Goal: Task Accomplishment & Management: Manage account settings

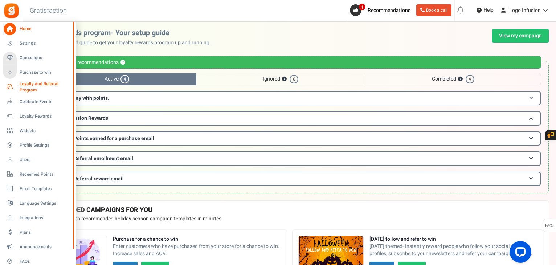
click at [16, 89] on link "Loyalty and Referral Program New" at bounding box center [38, 87] width 70 height 12
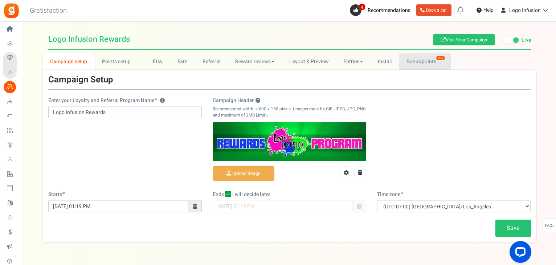
click at [419, 63] on link "Bonus points New" at bounding box center [425, 61] width 52 height 16
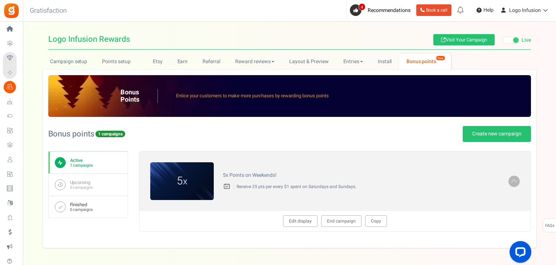
click at [75, 207] on small "0 campaigns" at bounding box center [81, 209] width 23 height 5
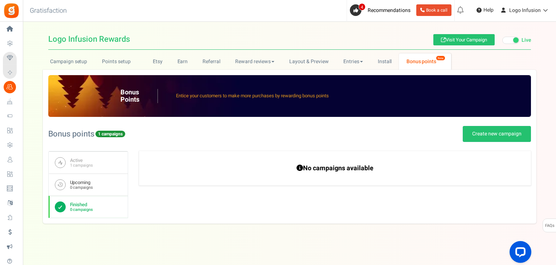
drag, startPoint x: 84, startPoint y: 186, endPoint x: 82, endPoint y: 179, distance: 7.5
click at [84, 186] on small "0 campaigns" at bounding box center [81, 187] width 23 height 5
click at [78, 160] on b "Active" at bounding box center [81, 160] width 23 height 6
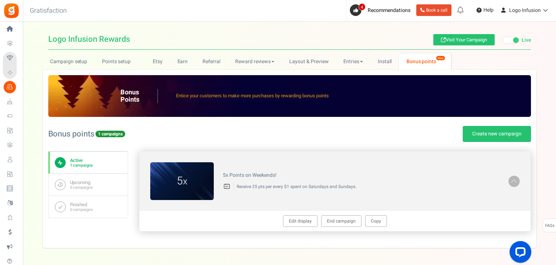
click at [512, 179] on span at bounding box center [513, 180] width 7 height 8
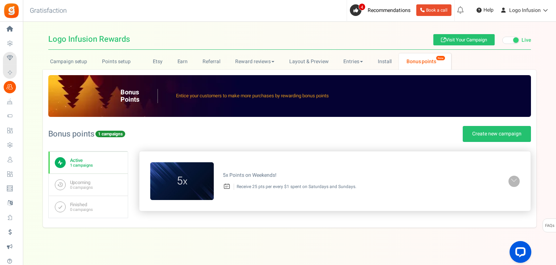
click at [518, 183] on link at bounding box center [513, 181] width 11 height 11
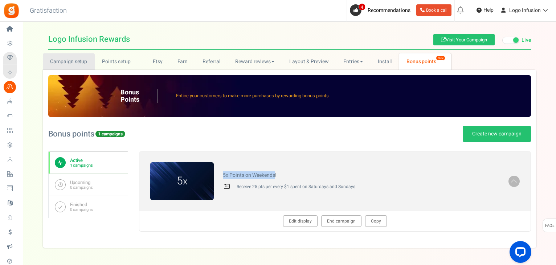
click at [83, 63] on link "Campaign setup" at bounding box center [69, 61] width 52 height 16
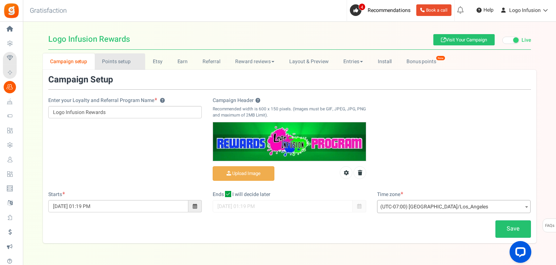
click at [116, 61] on link "Points setup New" at bounding box center [120, 61] width 50 height 16
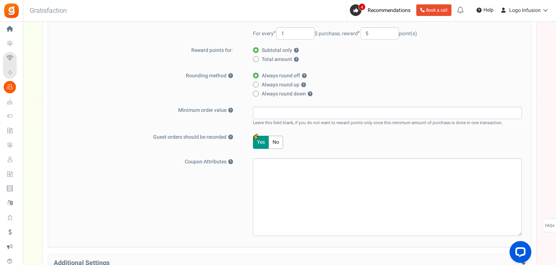
scroll to position [248, 0]
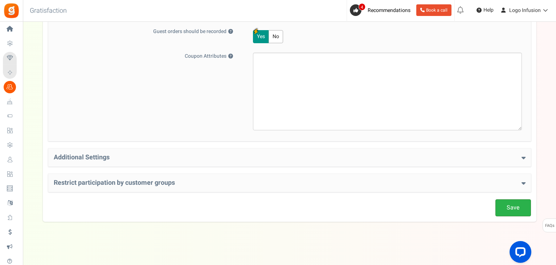
click at [522, 208] on link "Save" at bounding box center [513, 207] width 36 height 17
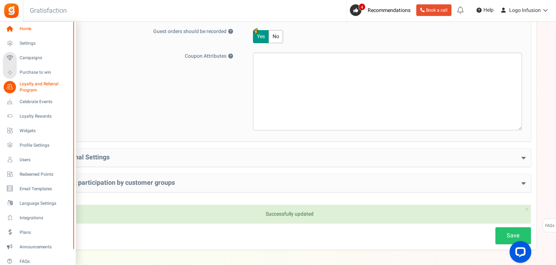
click at [21, 30] on span "Home" at bounding box center [45, 29] width 51 height 6
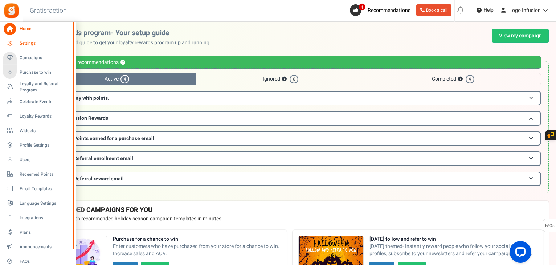
click at [12, 41] on icon at bounding box center [10, 43] width 12 height 12
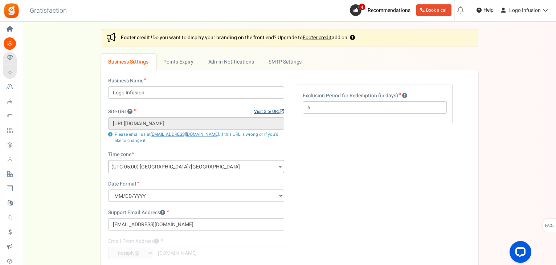
click at [266, 114] on link "Visit Site URL" at bounding box center [269, 111] width 30 height 6
